Goal: Transaction & Acquisition: Download file/media

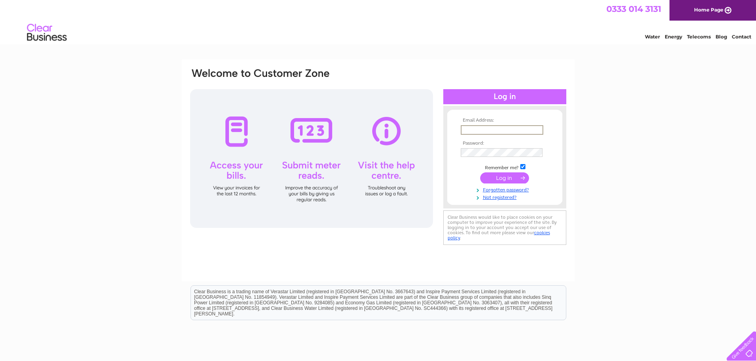
click at [463, 129] on input "text" at bounding box center [502, 130] width 83 height 10
type input "colin.marstonag@gmail.com"
click at [480, 173] on input "submit" at bounding box center [504, 178] width 49 height 11
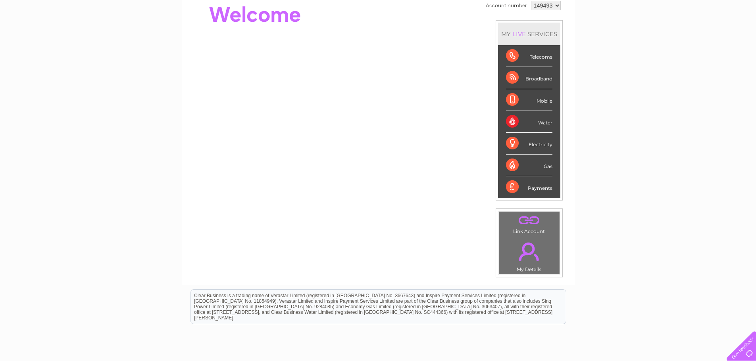
scroll to position [119, 0]
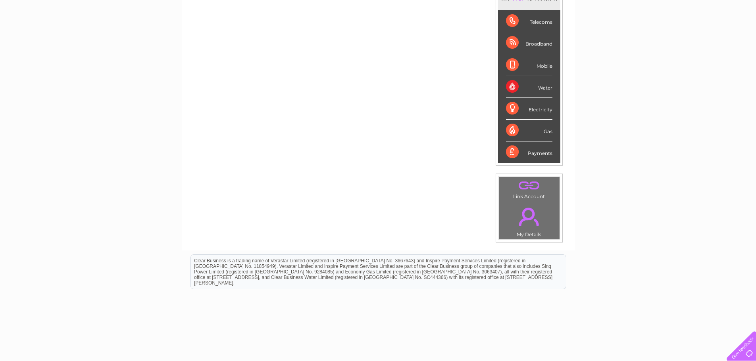
click at [542, 42] on div "Broadband" at bounding box center [529, 43] width 46 height 22
click at [506, 42] on div "Broadband" at bounding box center [529, 43] width 46 height 22
click at [511, 42] on div "Broadband" at bounding box center [529, 43] width 46 height 22
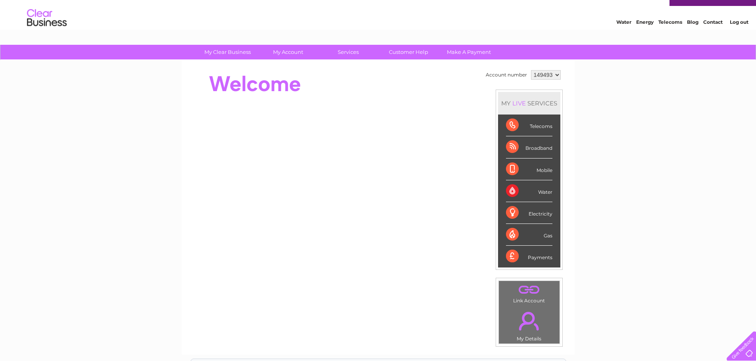
scroll to position [40, 0]
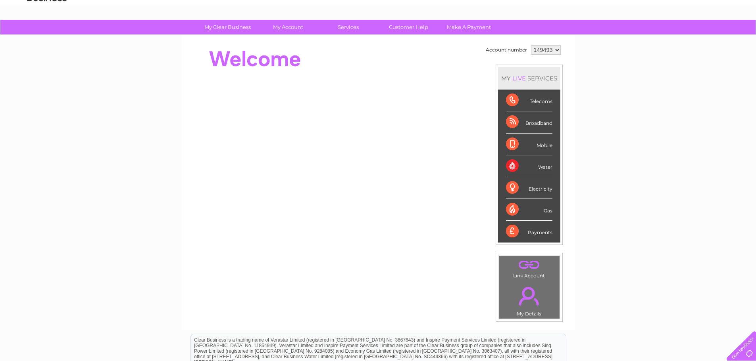
click at [512, 119] on div "Broadband" at bounding box center [529, 122] width 46 height 22
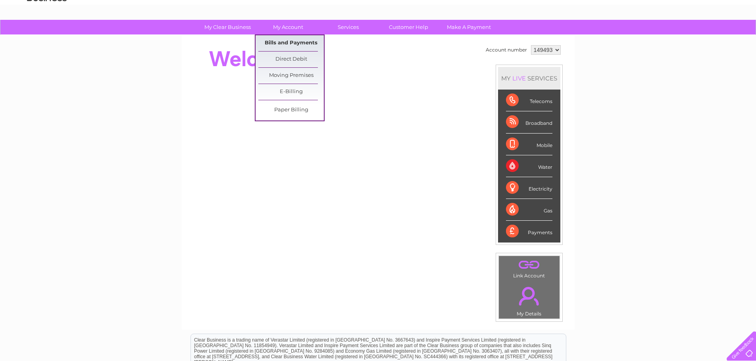
click at [284, 44] on link "Bills and Payments" at bounding box center [290, 43] width 65 height 16
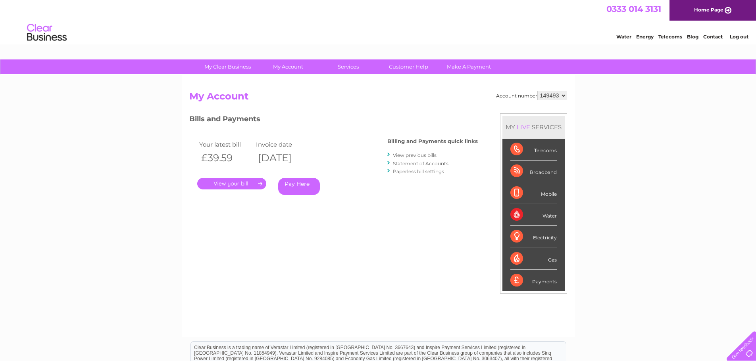
click at [401, 155] on link "View previous bills" at bounding box center [415, 155] width 44 height 6
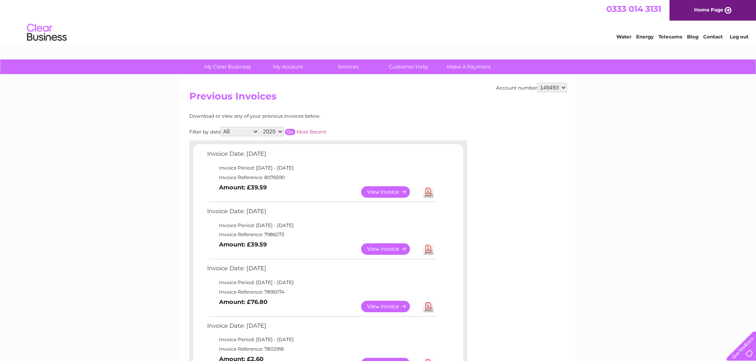
click at [388, 192] on link "View" at bounding box center [390, 192] width 58 height 12
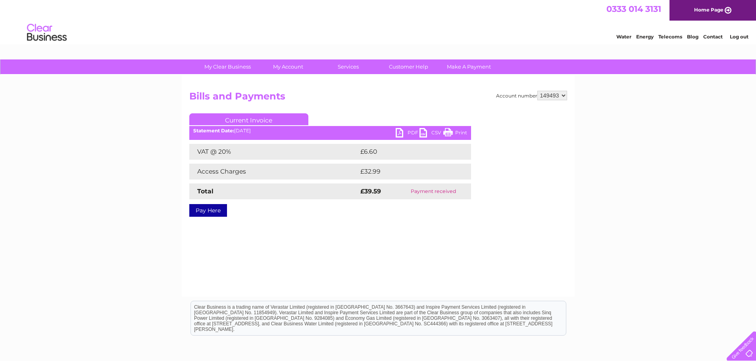
click at [396, 132] on link "PDF" at bounding box center [408, 134] width 24 height 12
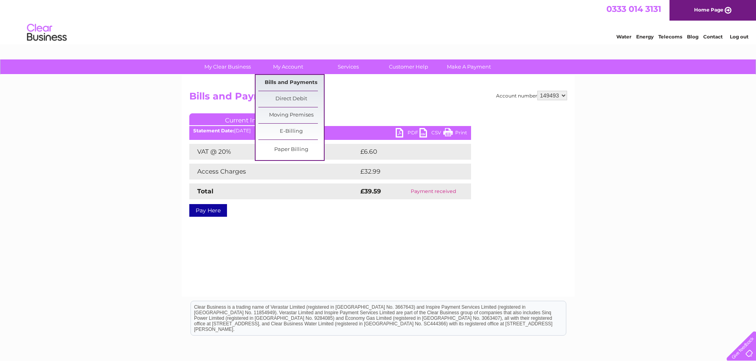
click at [290, 79] on link "Bills and Payments" at bounding box center [290, 83] width 65 height 16
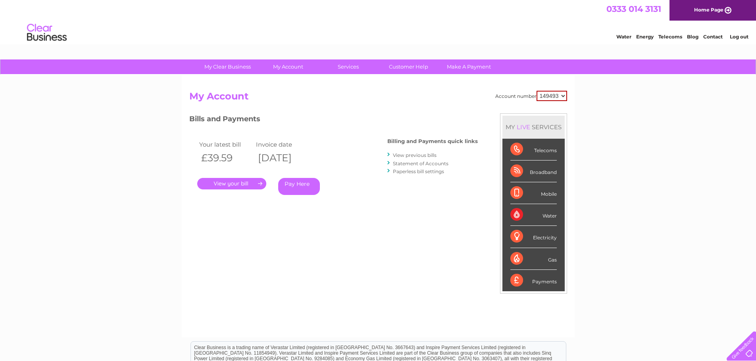
click at [400, 156] on link "View previous bills" at bounding box center [415, 155] width 44 height 6
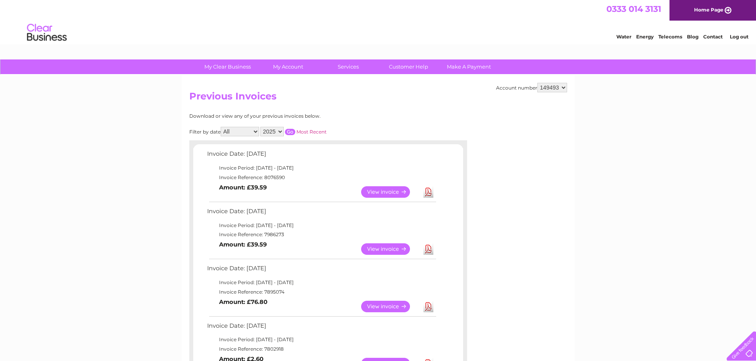
click at [428, 250] on link "Download" at bounding box center [428, 250] width 10 height 12
